Goal: Complete application form

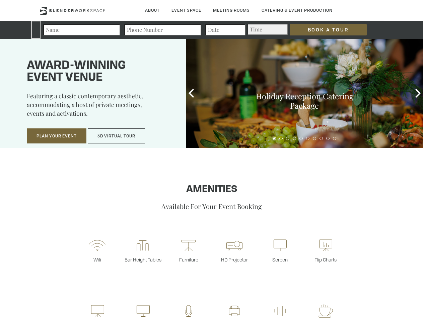
click at [328, 30] on input "Book a Tour" at bounding box center [328, 29] width 77 height 11
click at [57, 136] on button "Plan Your Event" at bounding box center [57, 136] width 60 height 15
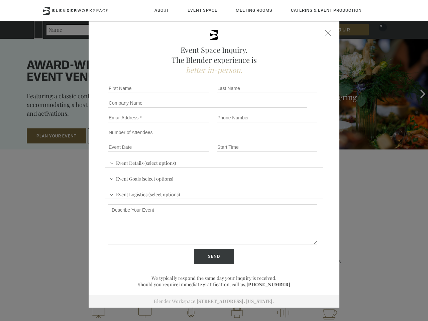
click at [116, 136] on button "3D Virtual Tour" at bounding box center [116, 136] width 57 height 15
click at [191, 93] on div "First name *" at bounding box center [159, 88] width 109 height 15
click at [418, 93] on div "Event Space Inquiry. The Blender experience is better in-person. Event Details …" at bounding box center [214, 160] width 428 height 321
click at [274, 139] on fieldset "Number of Attendees Budget Range" at bounding box center [214, 132] width 218 height 15
click at [281, 139] on fieldset "Number of Attendees Budget Range" at bounding box center [214, 132] width 218 height 15
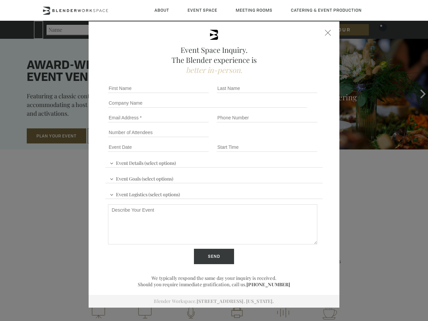
click at [287, 139] on fieldset "Number of Attendees Budget Range" at bounding box center [214, 132] width 218 height 15
click at [294, 139] on fieldset "Number of Attendees Budget Range" at bounding box center [214, 132] width 218 height 15
click at [301, 139] on fieldset "Number of Attendees Budget Range" at bounding box center [214, 132] width 218 height 15
